Goal: Navigation & Orientation: Find specific page/section

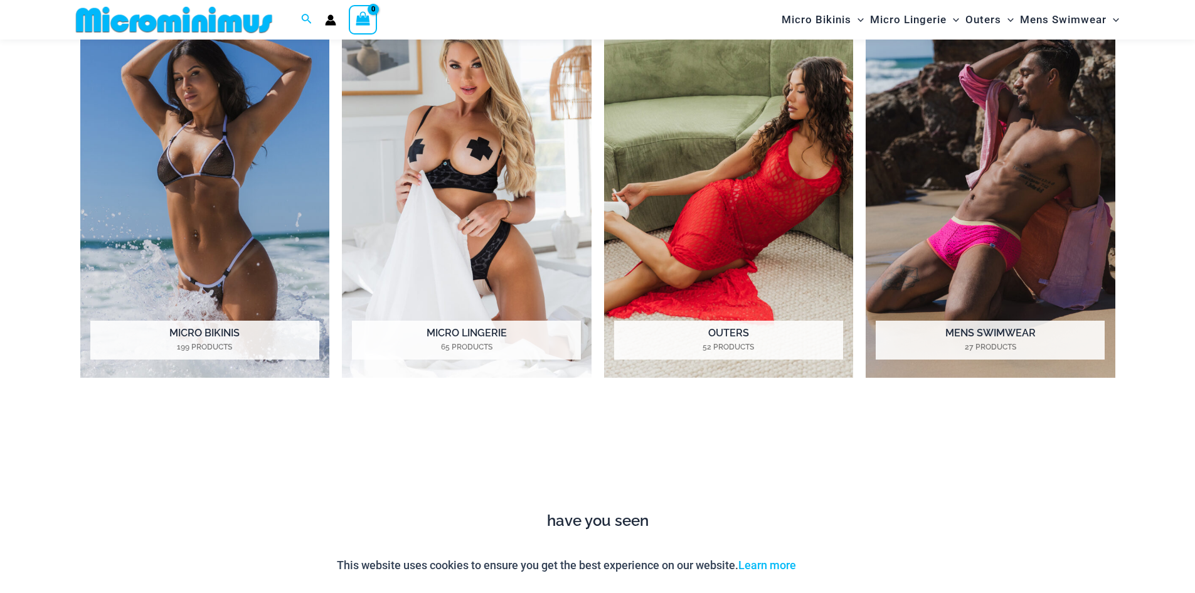
scroll to position [1434, 0]
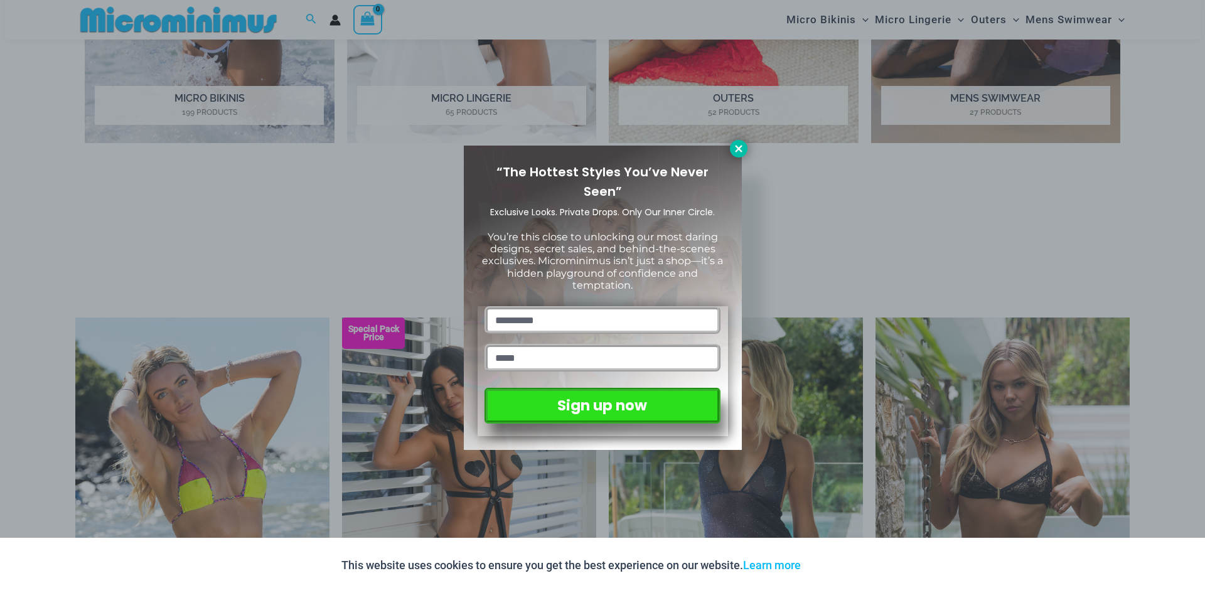
click at [737, 151] on icon at bounding box center [738, 148] width 7 height 7
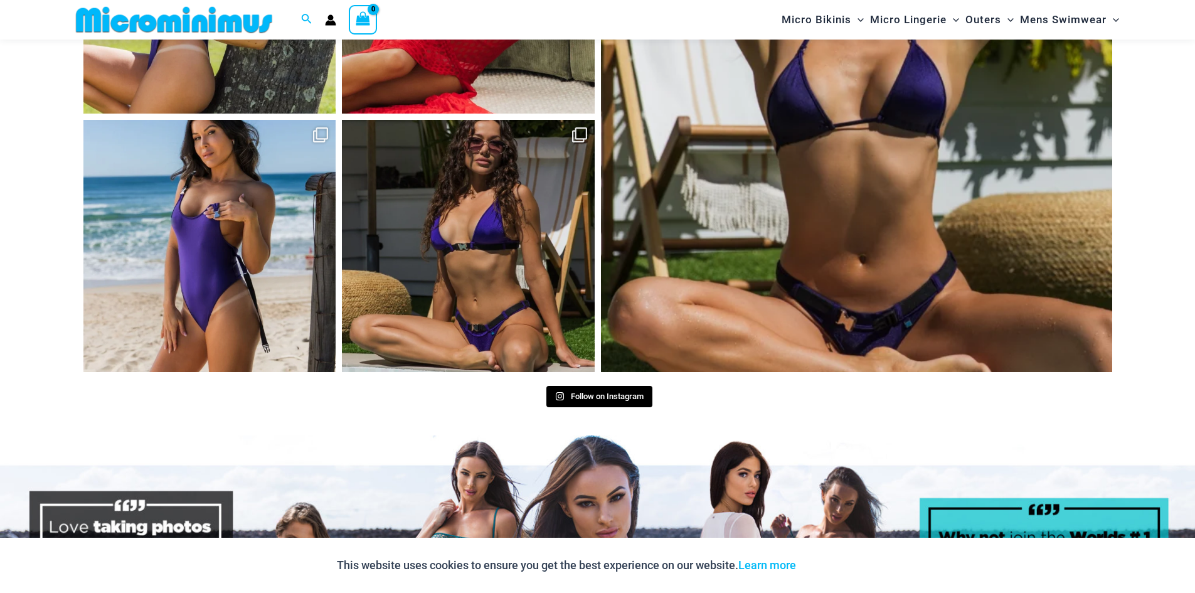
scroll to position [6266, 0]
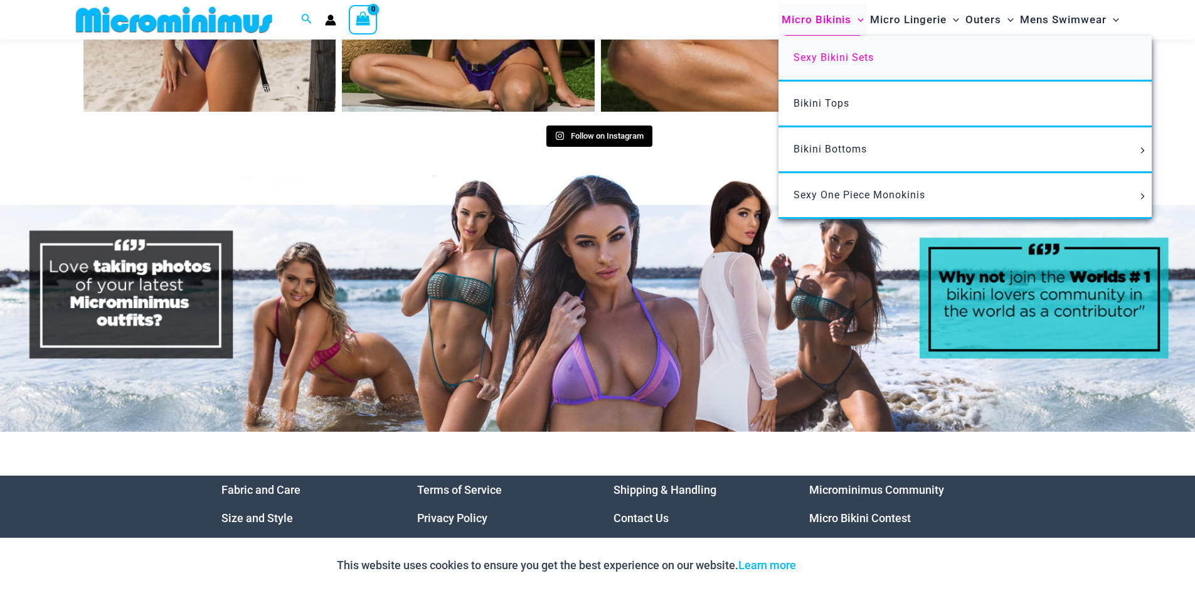
click at [823, 55] on span "Sexy Bikini Sets" at bounding box center [834, 57] width 80 height 12
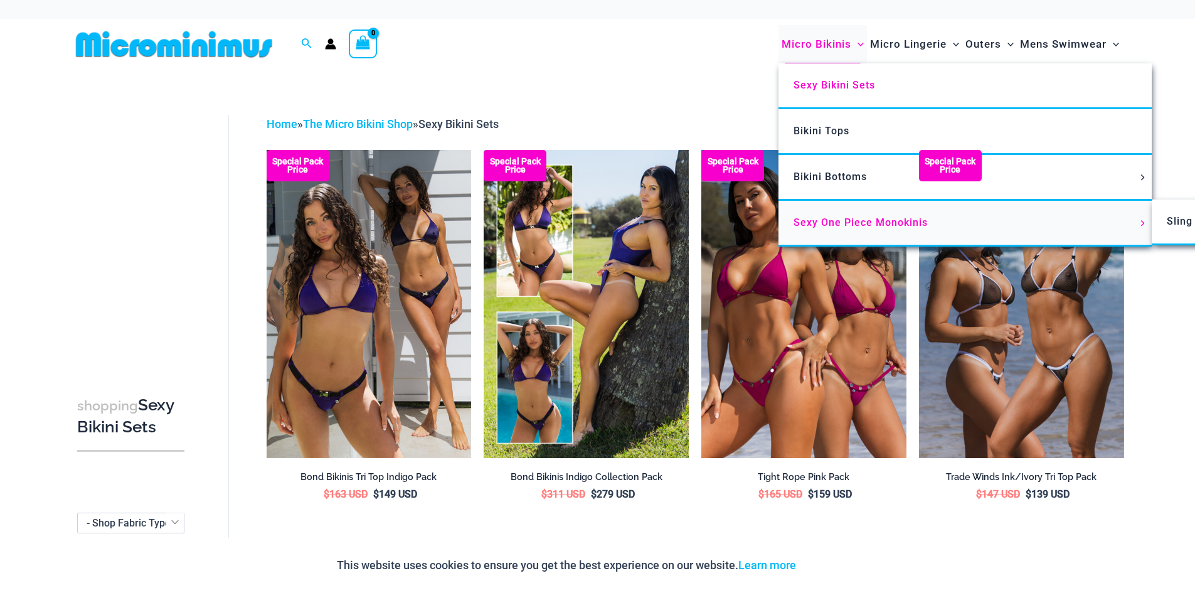
click at [818, 227] on span "Sexy One Piece Monokinis" at bounding box center [861, 222] width 134 height 12
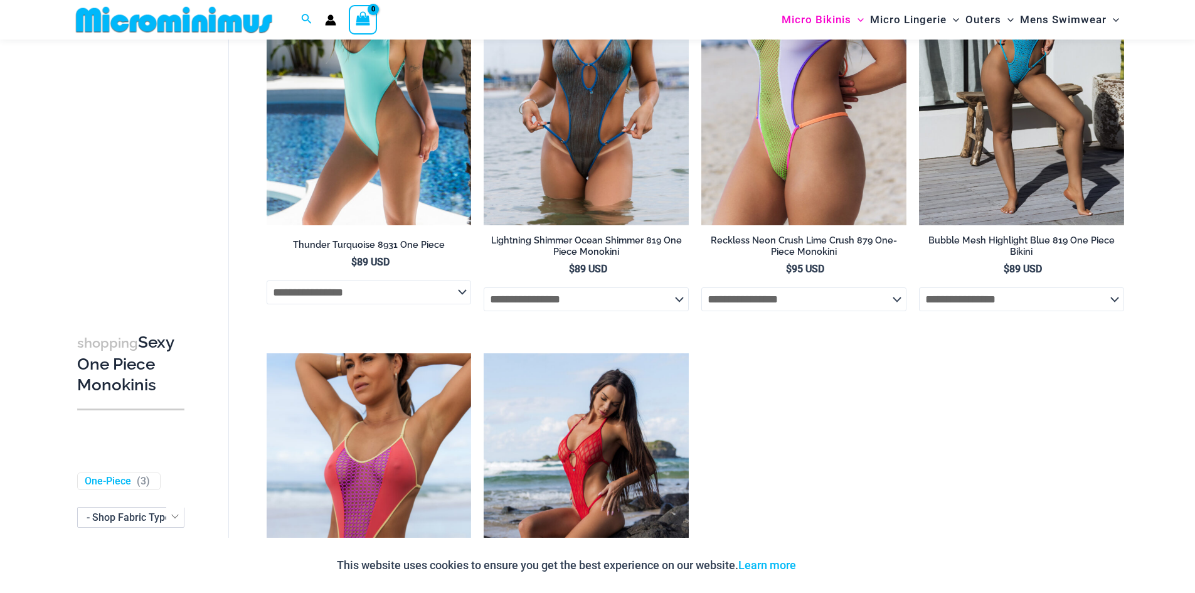
scroll to position [2184, 0]
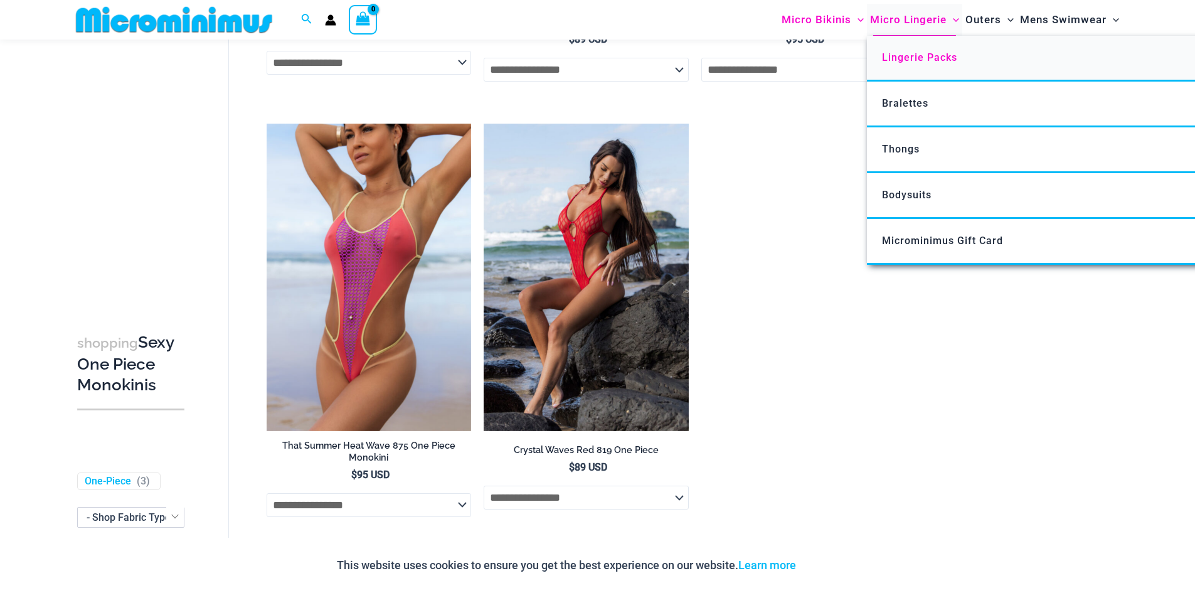
click at [909, 56] on span "Lingerie Packs" at bounding box center [919, 57] width 75 height 12
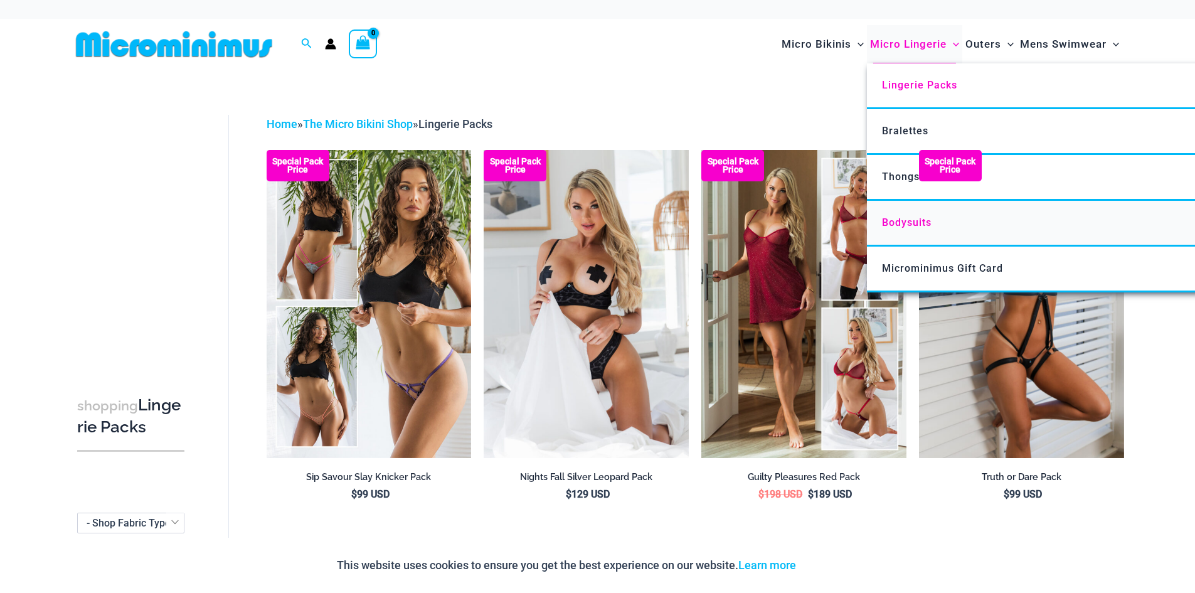
click at [897, 227] on span "Bodysuits" at bounding box center [907, 222] width 50 height 12
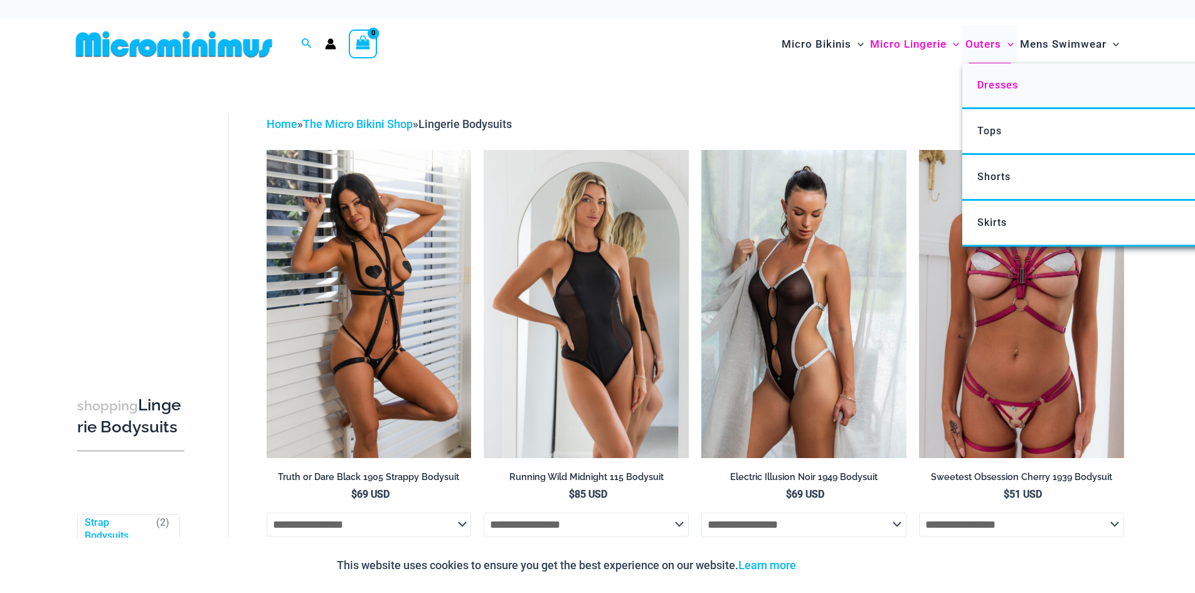
click at [986, 88] on span "Dresses" at bounding box center [998, 85] width 41 height 12
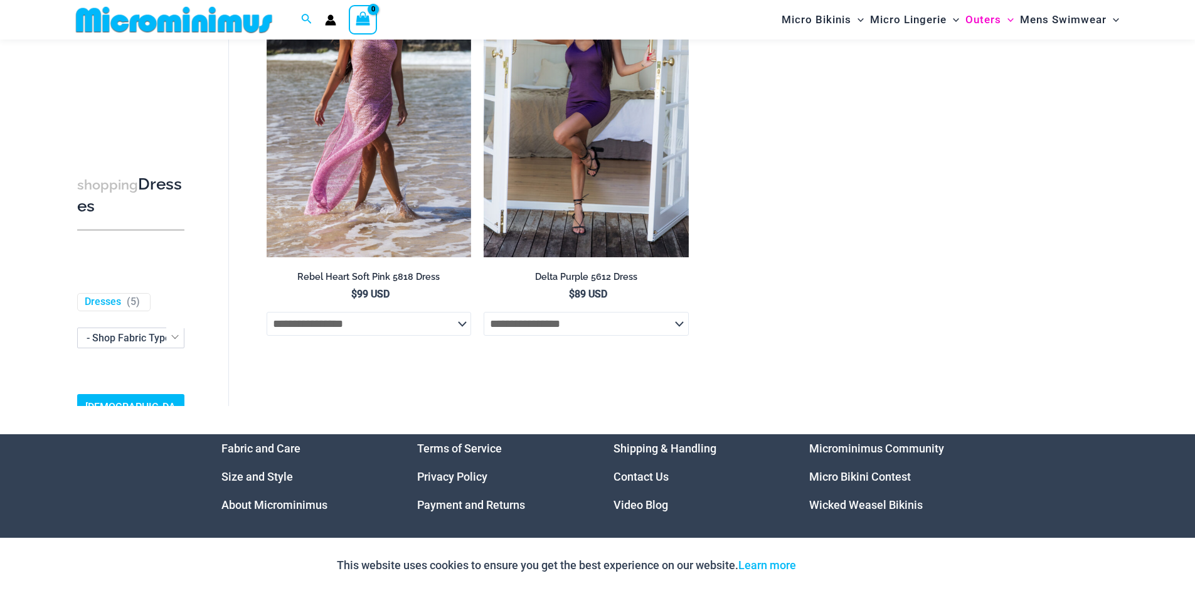
scroll to position [1608, 0]
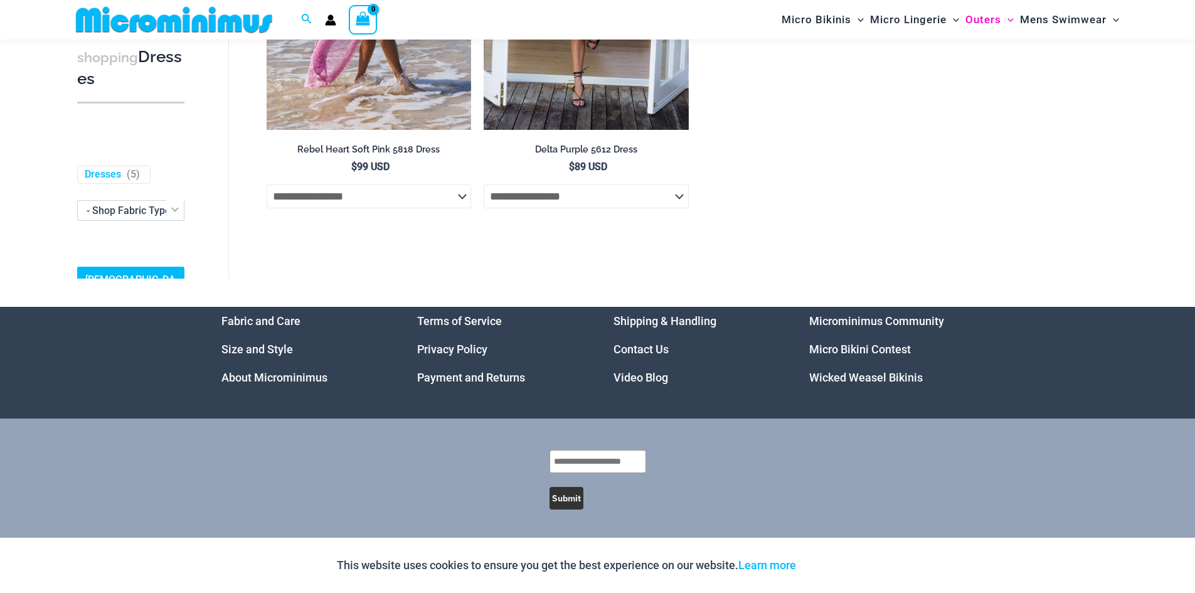
click at [848, 352] on link "Micro Bikini Contest" at bounding box center [860, 349] width 102 height 13
